Goal: Task Accomplishment & Management: Manage account settings

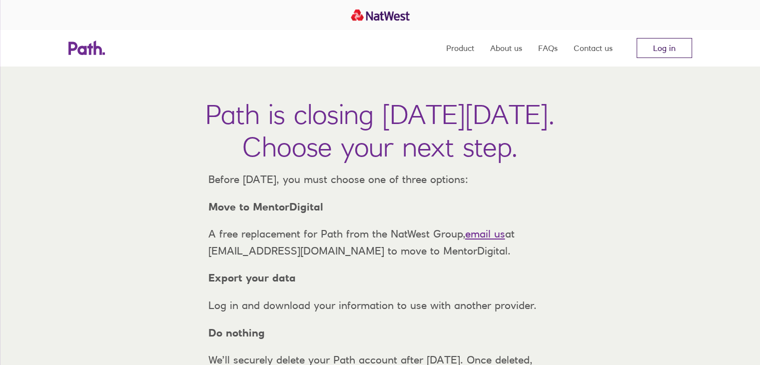
click at [654, 50] on link "Log in" at bounding box center [664, 48] width 55 height 20
click at [664, 50] on link "Log in" at bounding box center [664, 48] width 55 height 20
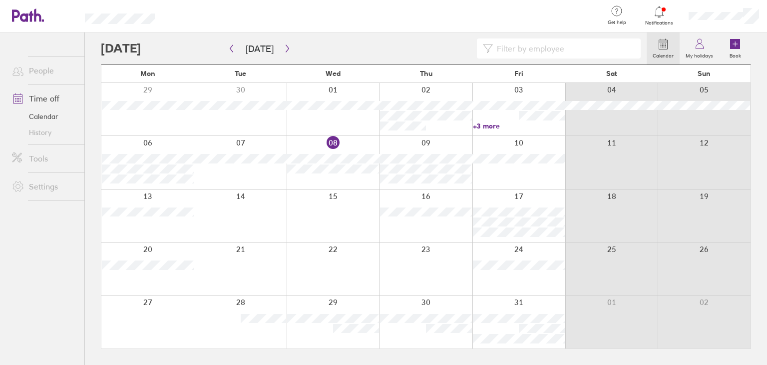
click at [664, 20] on span "Notifications" at bounding box center [660, 23] width 32 height 6
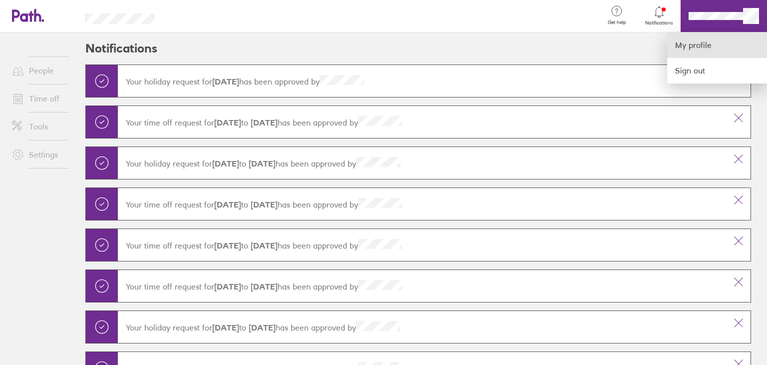
click at [737, 43] on link "My profile" at bounding box center [718, 44] width 100 height 25
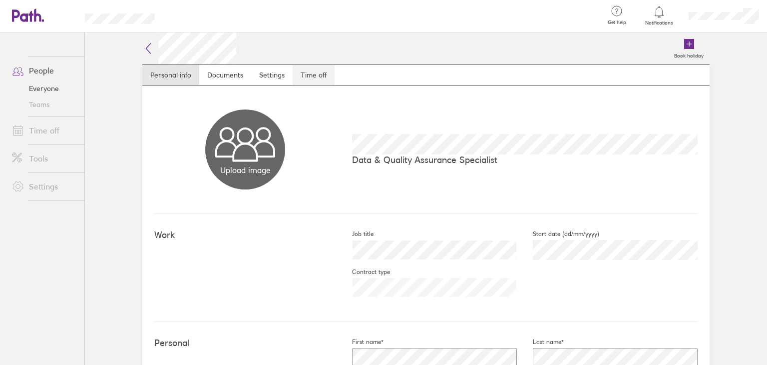
click at [308, 71] on link "Time off" at bounding box center [314, 75] width 42 height 20
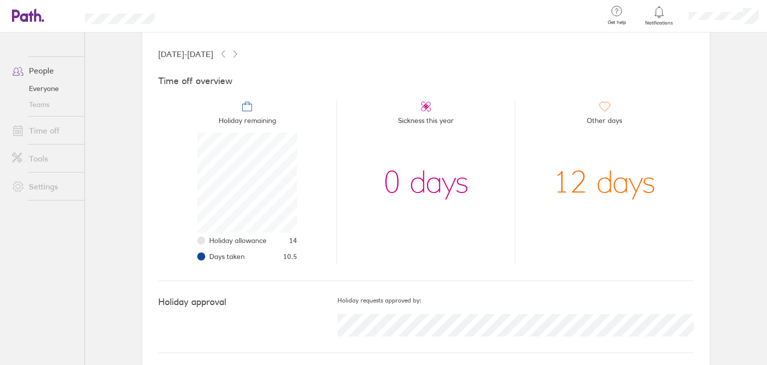
scroll to position [57, 0]
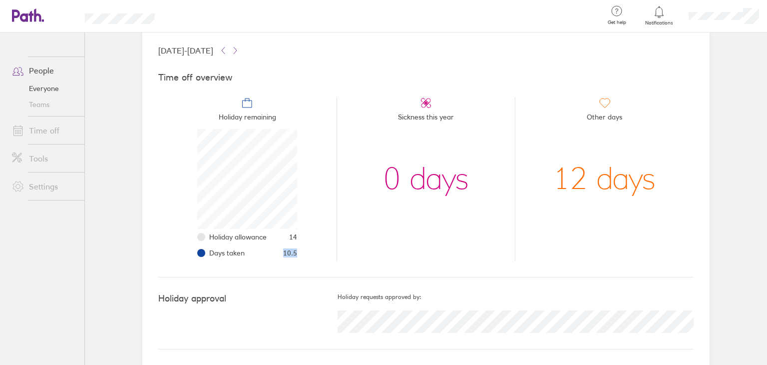
drag, startPoint x: 280, startPoint y: 252, endPoint x: 294, endPoint y: 253, distance: 14.5
click at [294, 253] on li "Holiday remaining Holiday allowance 14 Days taken 10.5" at bounding box center [247, 179] width 178 height 164
click at [284, 258] on li "Days taken 10.5" at bounding box center [253, 253] width 88 height 16
drag, startPoint x: 281, startPoint y: 254, endPoint x: 293, endPoint y: 254, distance: 12.0
click at [293, 254] on span "10.5" at bounding box center [290, 253] width 14 height 8
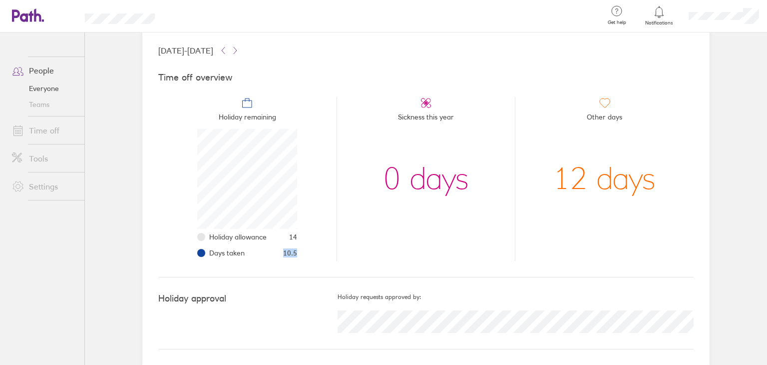
click at [318, 255] on li "Holiday remaining Holiday allowance 14 Days taken 10.5" at bounding box center [247, 179] width 178 height 164
drag, startPoint x: 280, startPoint y: 253, endPoint x: 293, endPoint y: 254, distance: 12.5
click at [293, 254] on span "10.5" at bounding box center [290, 253] width 14 height 8
click at [652, 22] on span "Notifications" at bounding box center [660, 23] width 32 height 6
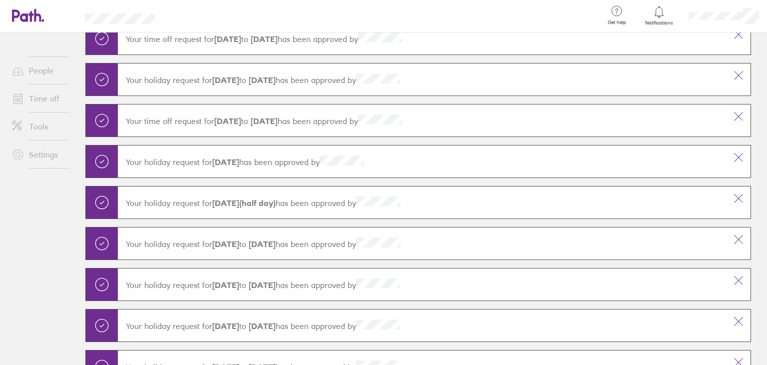
scroll to position [250, 0]
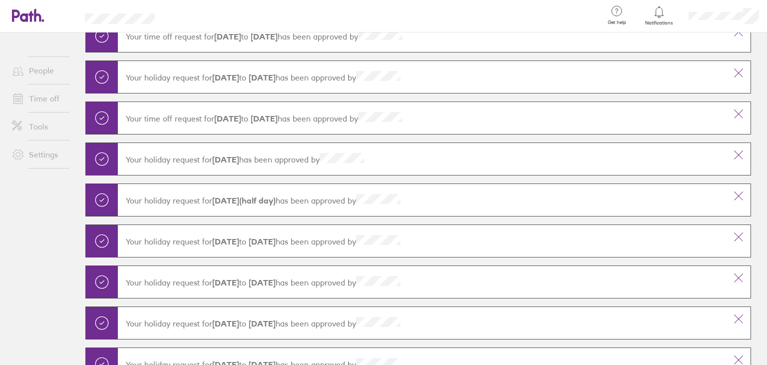
click at [250, 244] on div "Your holiday request for 13-01-2025 to 15-01-2025 has been approved by" at bounding box center [422, 240] width 609 height 27
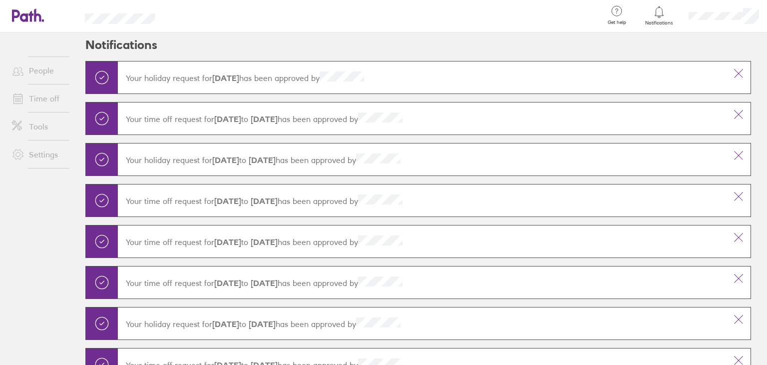
scroll to position [0, 0]
